Goal: Task Accomplishment & Management: Manage account settings

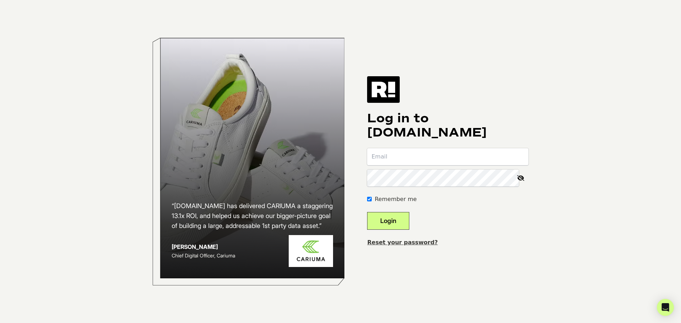
type input "[PERSON_NAME][EMAIL_ADDRESS][PERSON_NAME][DOMAIN_NAME]"
click at [394, 222] on button "Login" at bounding box center [388, 221] width 42 height 18
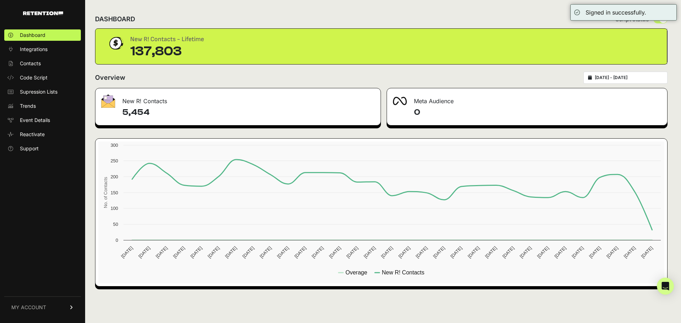
click at [32, 307] on span "MY ACCOUNT" at bounding box center [28, 307] width 35 height 7
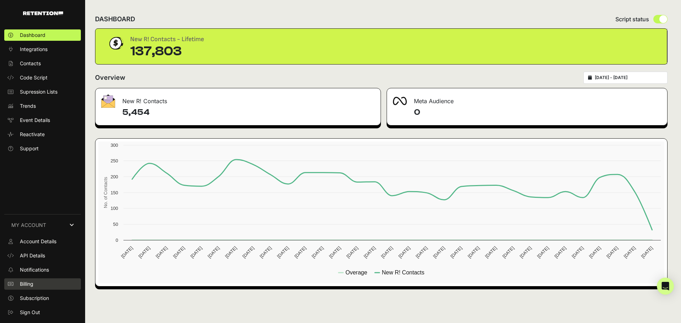
click at [25, 285] on span "Billing" at bounding box center [26, 283] width 13 height 7
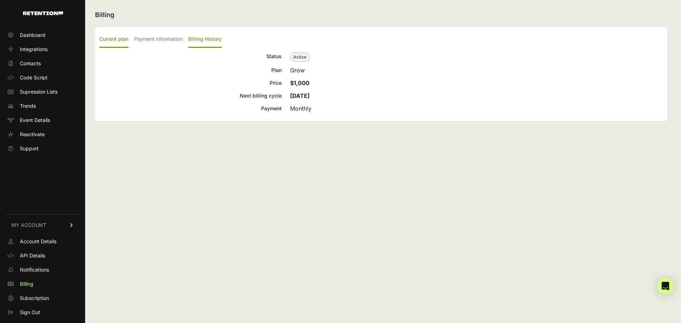
click at [215, 37] on label "Billing History" at bounding box center [204, 39] width 33 height 17
click at [0, 0] on input "Billing History" at bounding box center [0, 0] width 0 height 0
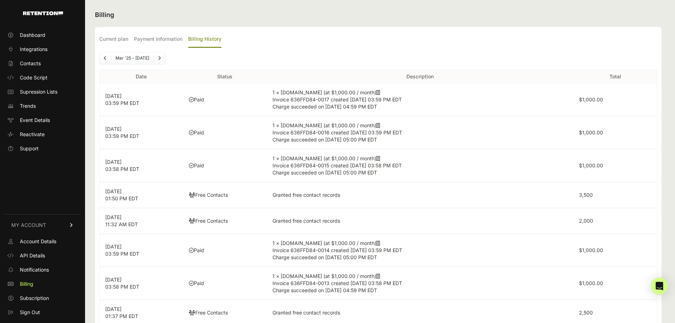
click at [377, 94] on icon at bounding box center [379, 92] width 4 height 5
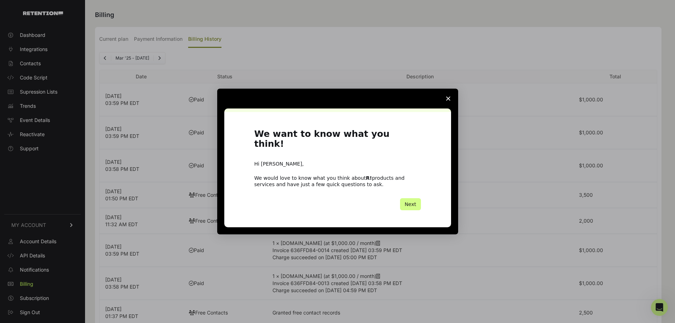
click at [450, 101] on span "Close survey" at bounding box center [449, 99] width 20 height 20
